Goal: Task Accomplishment & Management: Use online tool/utility

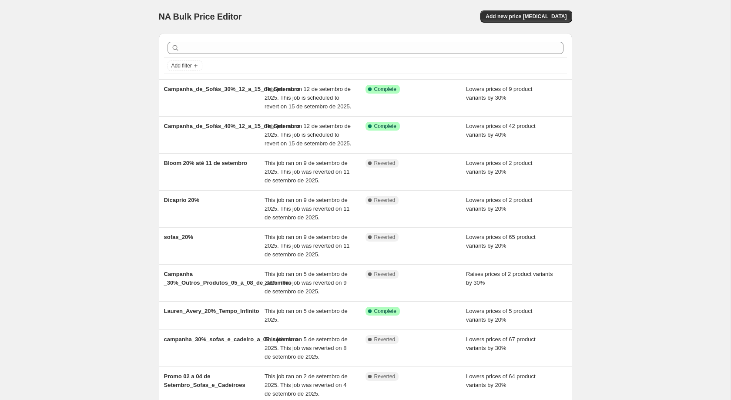
click at [526, 5] on div "NA Bulk Price Editor. This page is ready NA Bulk Price Editor Add new price [ME…" at bounding box center [366, 16] width 414 height 33
click at [526, 11] on button "Add new price [MEDICAL_DATA]" at bounding box center [526, 16] width 91 height 12
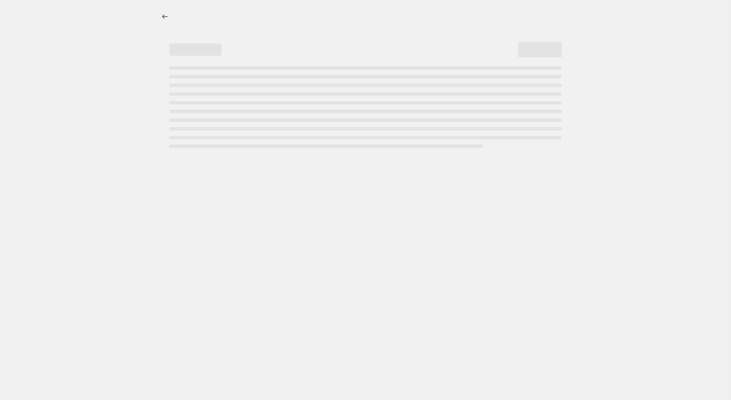
select select "percentage"
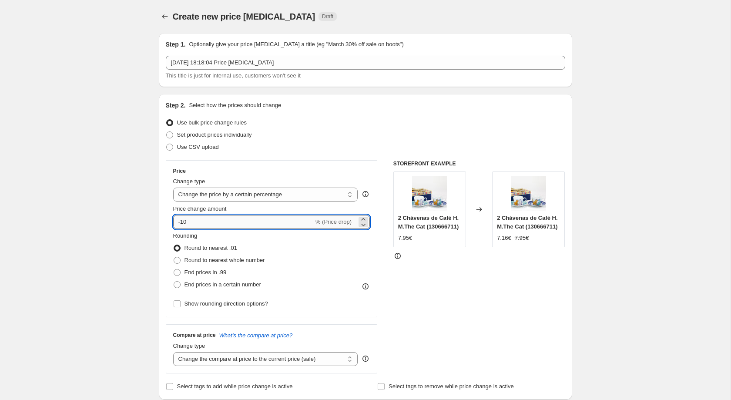
click at [225, 223] on input "-10" at bounding box center [243, 222] width 141 height 14
type input "-1"
type input "-20"
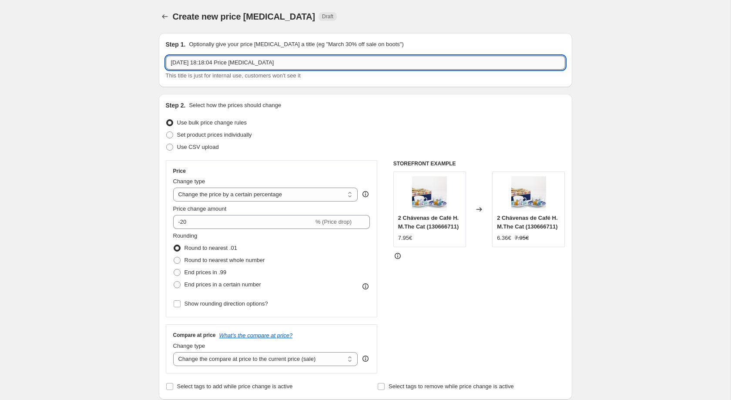
click at [280, 67] on input "[DATE] 18:18:04 Price [MEDICAL_DATA]" at bounding box center [366, 63] width 400 height 14
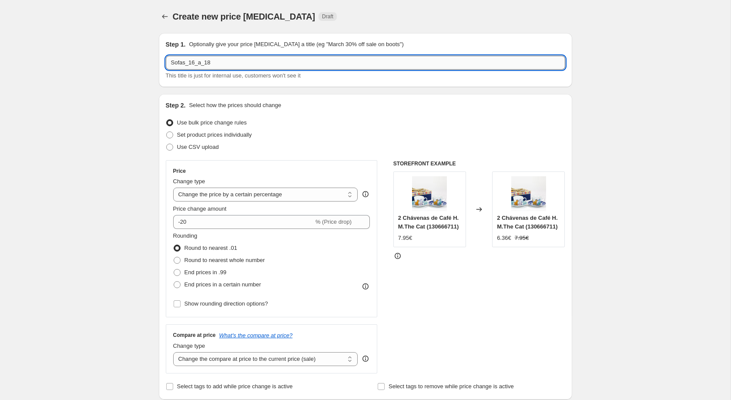
click at [228, 64] on input "Sofas_16_a_18" at bounding box center [366, 63] width 400 height 14
type input "Sofas_16_a_18_20%_desconto"
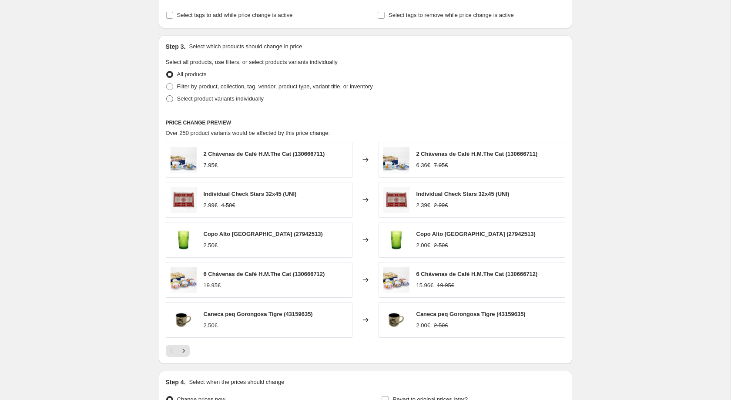
click at [186, 102] on span "Select product variants individually" at bounding box center [220, 98] width 87 height 7
click at [167, 96] on input "Select product variants individually" at bounding box center [166, 95] width 0 height 0
radio input "true"
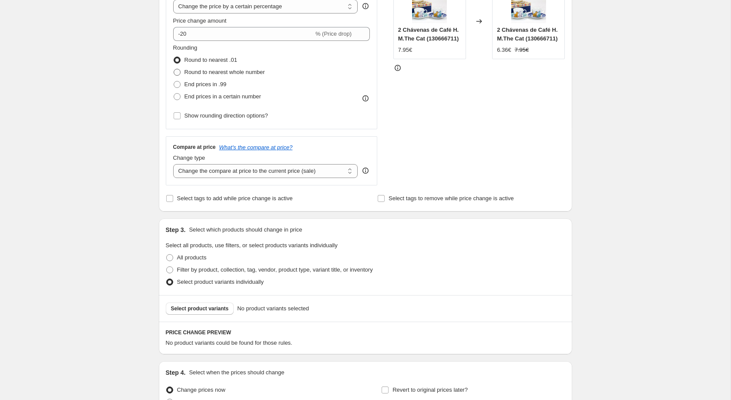
scroll to position [189, 0]
click at [225, 93] on label "End prices in a certain number" at bounding box center [217, 96] width 88 height 12
click at [174, 93] on input "End prices in a certain number" at bounding box center [174, 92] width 0 height 0
radio input "true"
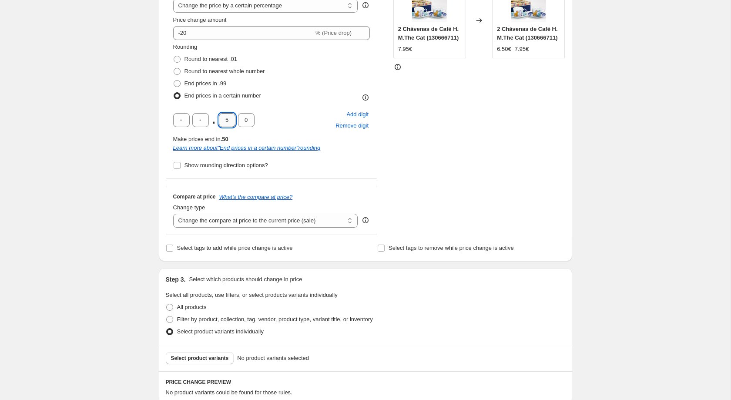
drag, startPoint x: 231, startPoint y: 122, endPoint x: 226, endPoint y: 124, distance: 6.1
click at [226, 124] on input "5" at bounding box center [227, 120] width 17 height 14
type input "2"
click at [122, 120] on div "Create new price [MEDICAL_DATA]. This page is ready Create new price [MEDICAL_D…" at bounding box center [365, 175] width 731 height 728
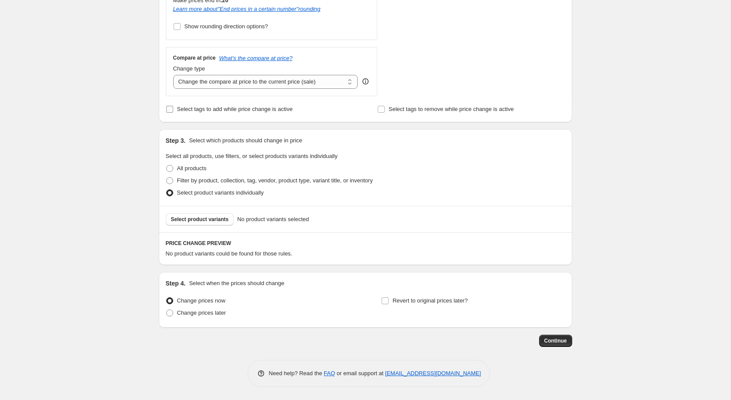
scroll to position [333, 0]
click at [208, 310] on span "Change prices later" at bounding box center [201, 313] width 49 height 7
click at [167, 310] on input "Change prices later" at bounding box center [166, 310] width 0 height 0
radio input "true"
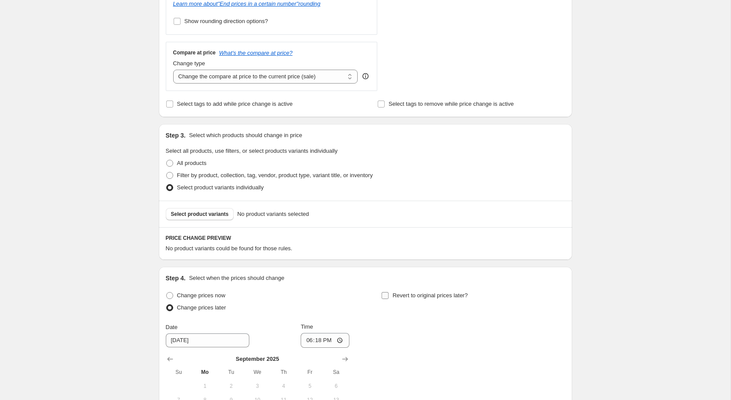
click at [411, 302] on label "Revert to original prices later?" at bounding box center [424, 296] width 87 height 12
click at [389, 299] on input "Revert to original prices later?" at bounding box center [385, 295] width 7 height 7
checkbox input "true"
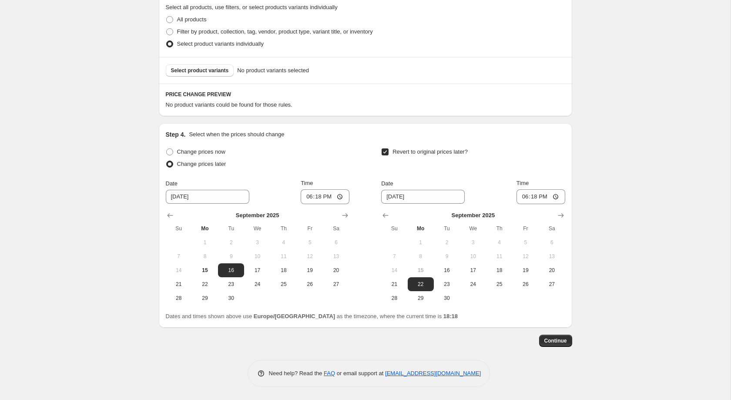
scroll to position [482, 0]
click at [171, 201] on input "[DATE]" at bounding box center [208, 197] width 84 height 14
click at [317, 195] on input "18:18" at bounding box center [325, 196] width 49 height 15
type input "00:10"
click at [498, 269] on span "18" at bounding box center [499, 270] width 19 height 7
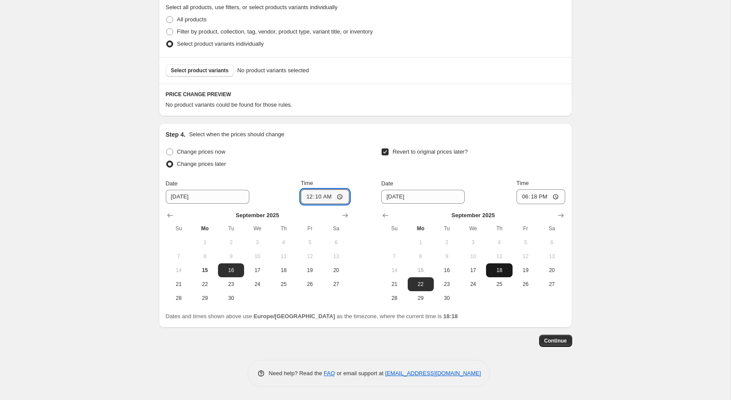
type input "[DATE]"
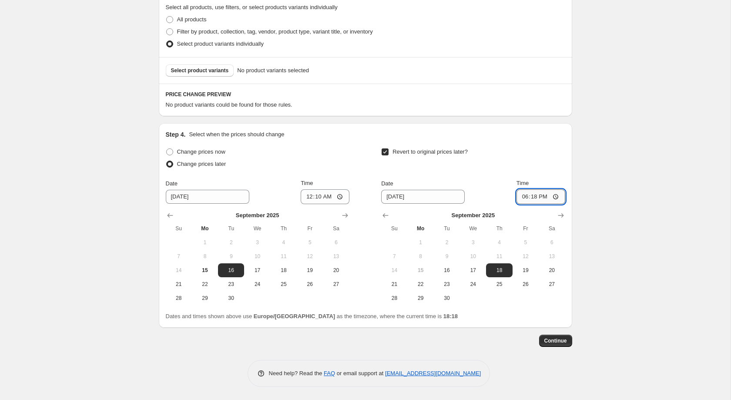
click at [531, 195] on input "18:18" at bounding box center [541, 196] width 49 height 15
type input "23:59"
click at [189, 68] on span "Select product variants" at bounding box center [200, 70] width 58 height 7
click at [187, 74] on span "Select product variants" at bounding box center [200, 70] width 58 height 7
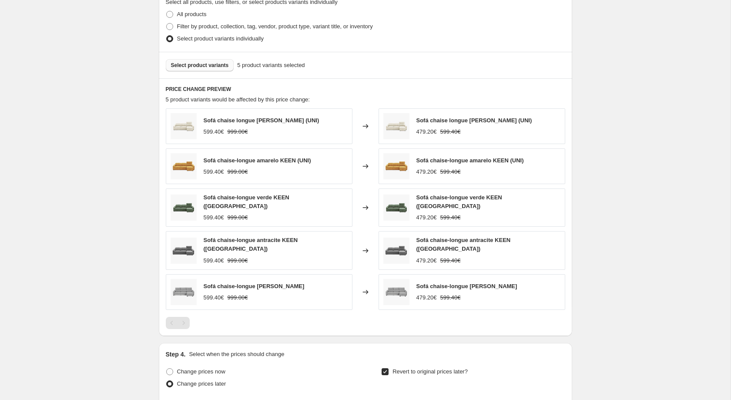
click at [213, 65] on button "Select product variants" at bounding box center [200, 65] width 68 height 12
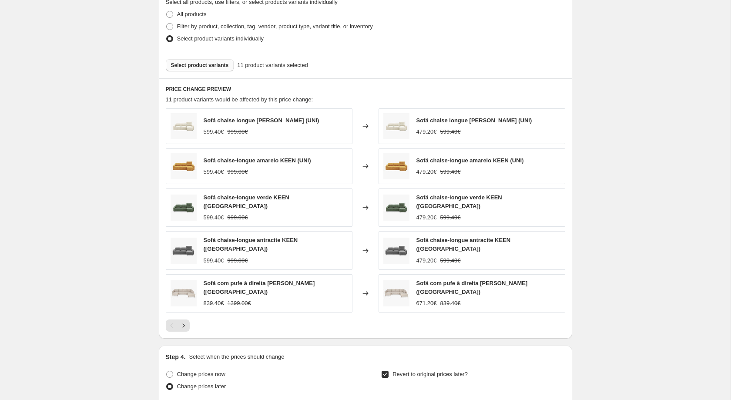
click at [200, 68] on span "Select product variants" at bounding box center [200, 65] width 58 height 7
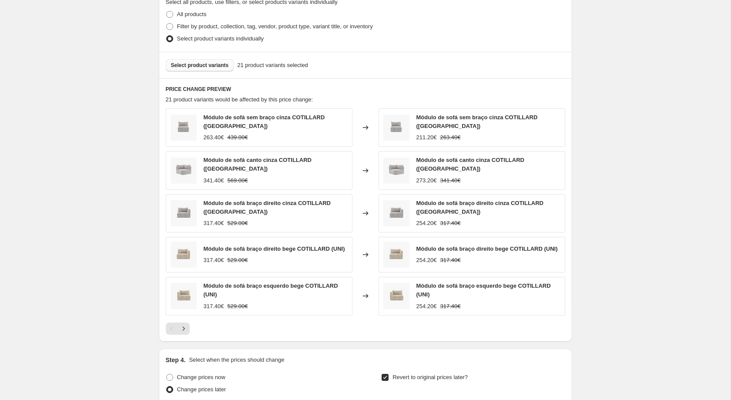
click at [225, 71] on button "Select product variants" at bounding box center [200, 65] width 68 height 12
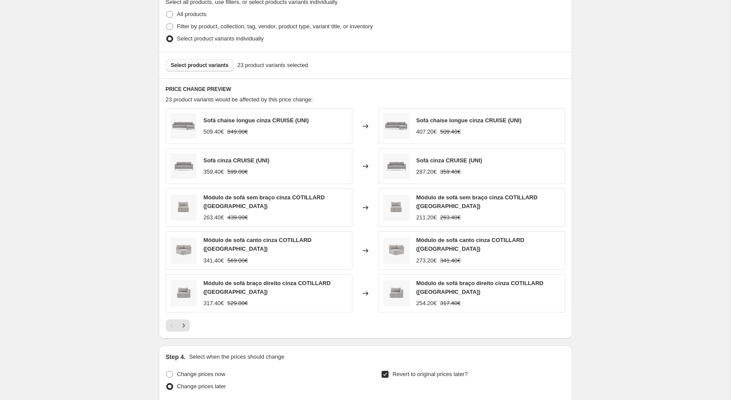
click at [203, 71] on button "Select product variants" at bounding box center [200, 65] width 68 height 12
click at [193, 78] on div "Select product variants 24 product variants selected" at bounding box center [366, 65] width 414 height 27
click at [199, 71] on button "Select product variants" at bounding box center [200, 65] width 68 height 12
click at [182, 63] on div "Select product variants 27 product variants selected" at bounding box center [366, 65] width 414 height 27
click at [194, 69] on span "Select product variants" at bounding box center [200, 65] width 58 height 7
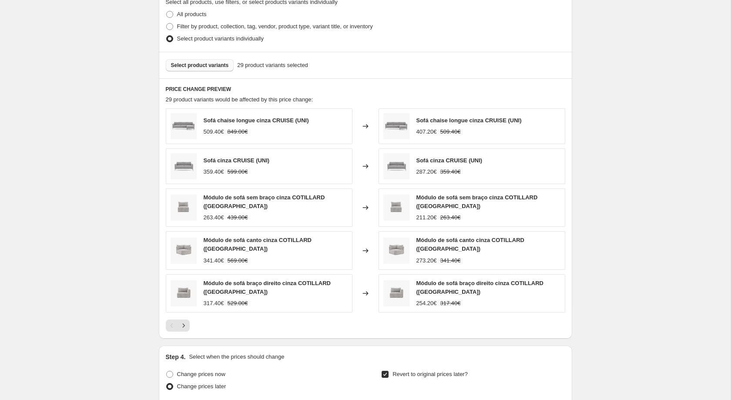
click at [205, 67] on span "Select product variants" at bounding box center [200, 65] width 58 height 7
click at [205, 69] on span "Select product variants" at bounding box center [200, 65] width 58 height 7
click at [212, 63] on div "Select product variants 36 product variants selected" at bounding box center [366, 65] width 414 height 27
click at [212, 69] on span "Select product variants" at bounding box center [200, 65] width 58 height 7
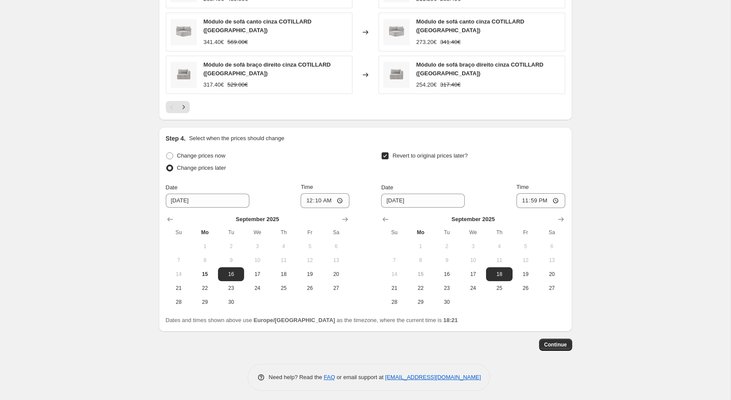
scroll to position [701, 0]
click at [570, 342] on button "Continue" at bounding box center [555, 344] width 33 height 12
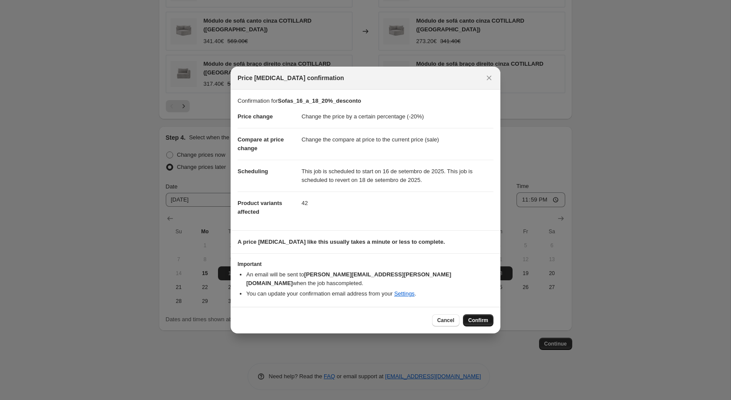
click at [484, 317] on span "Confirm" at bounding box center [478, 320] width 20 height 7
